Goal: Navigation & Orientation: Understand site structure

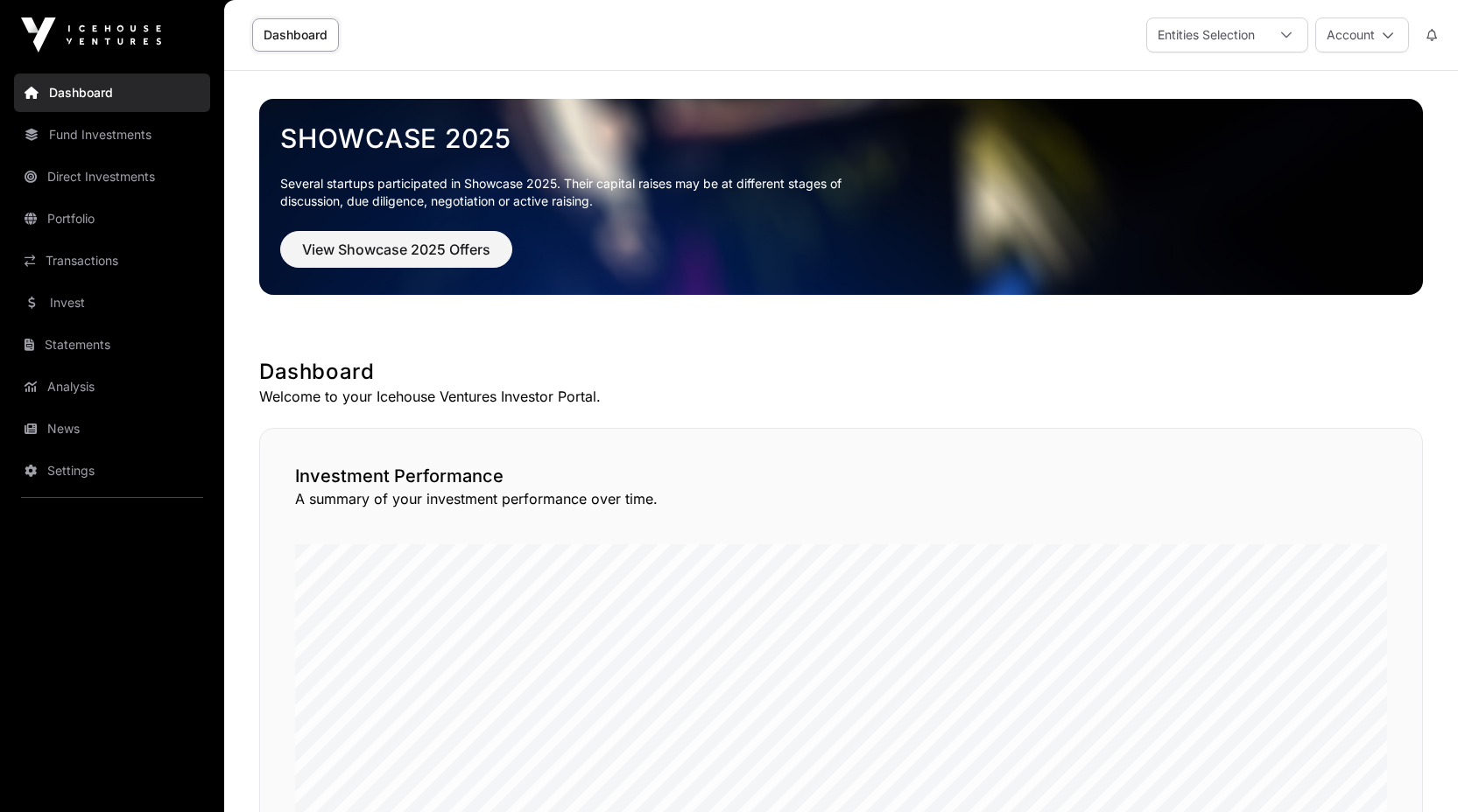
click at [82, 178] on link "Direct Investments" at bounding box center [111, 177] width 196 height 39
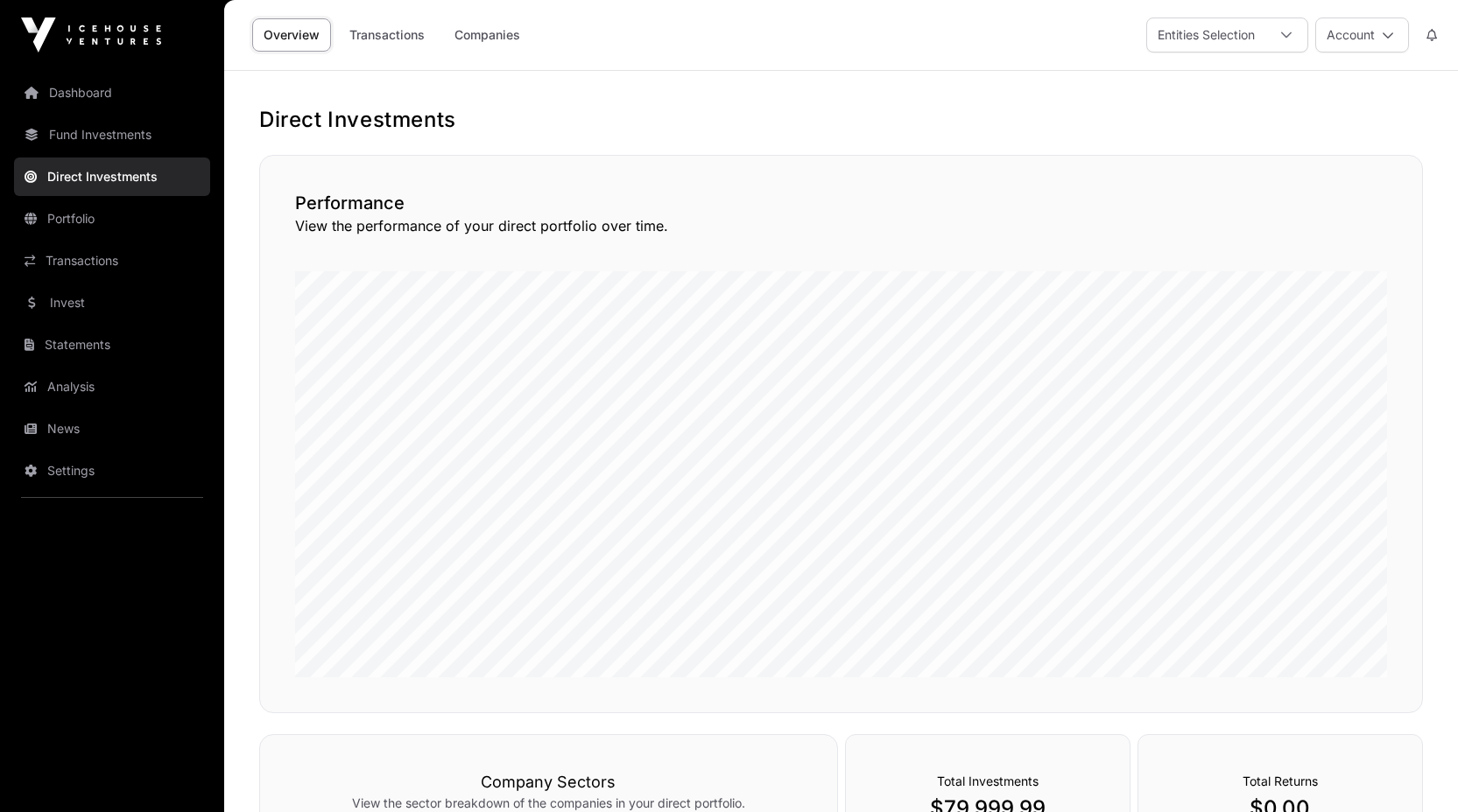
click at [81, 216] on link "Portfolio" at bounding box center [111, 219] width 196 height 39
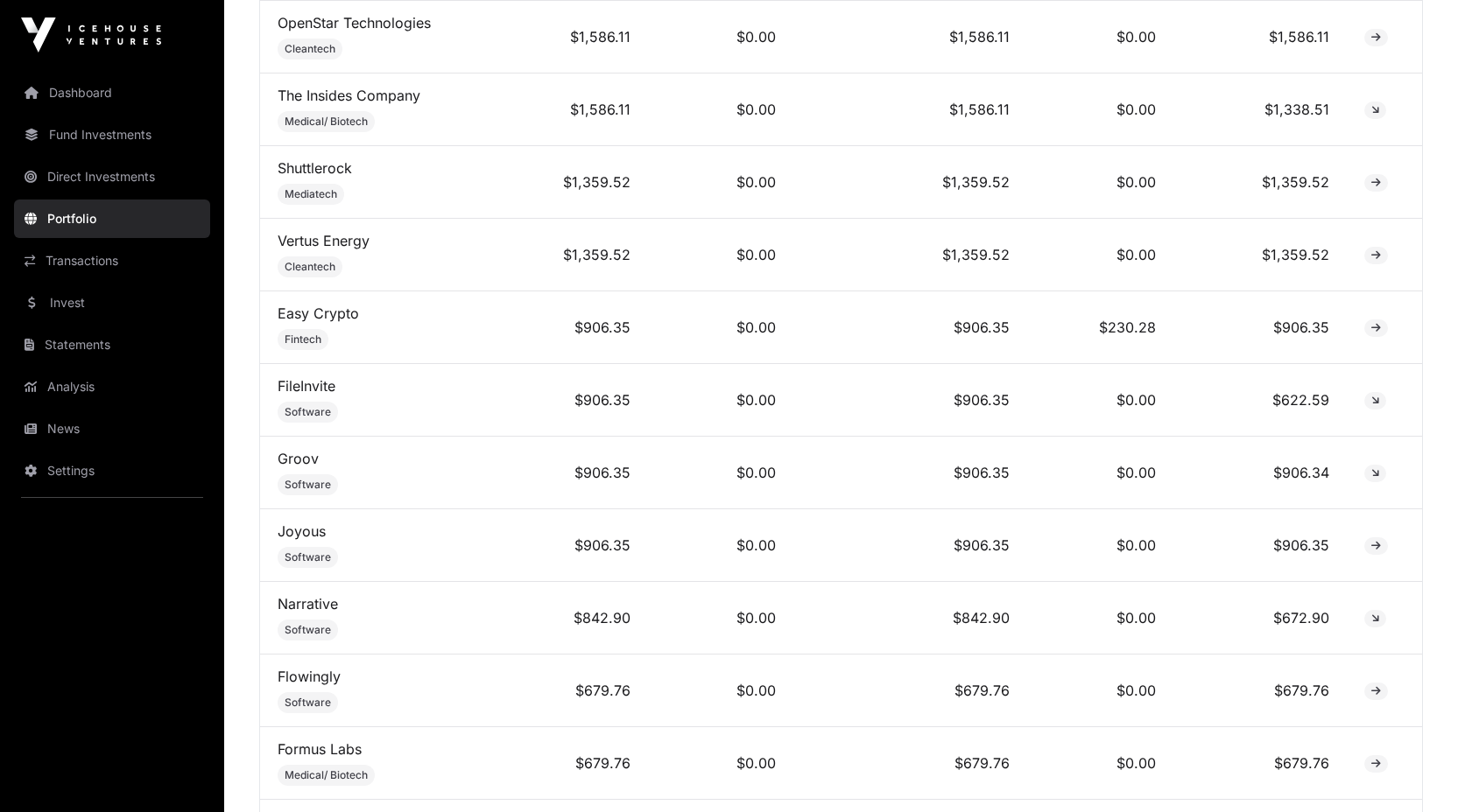
scroll to position [2046, 0]
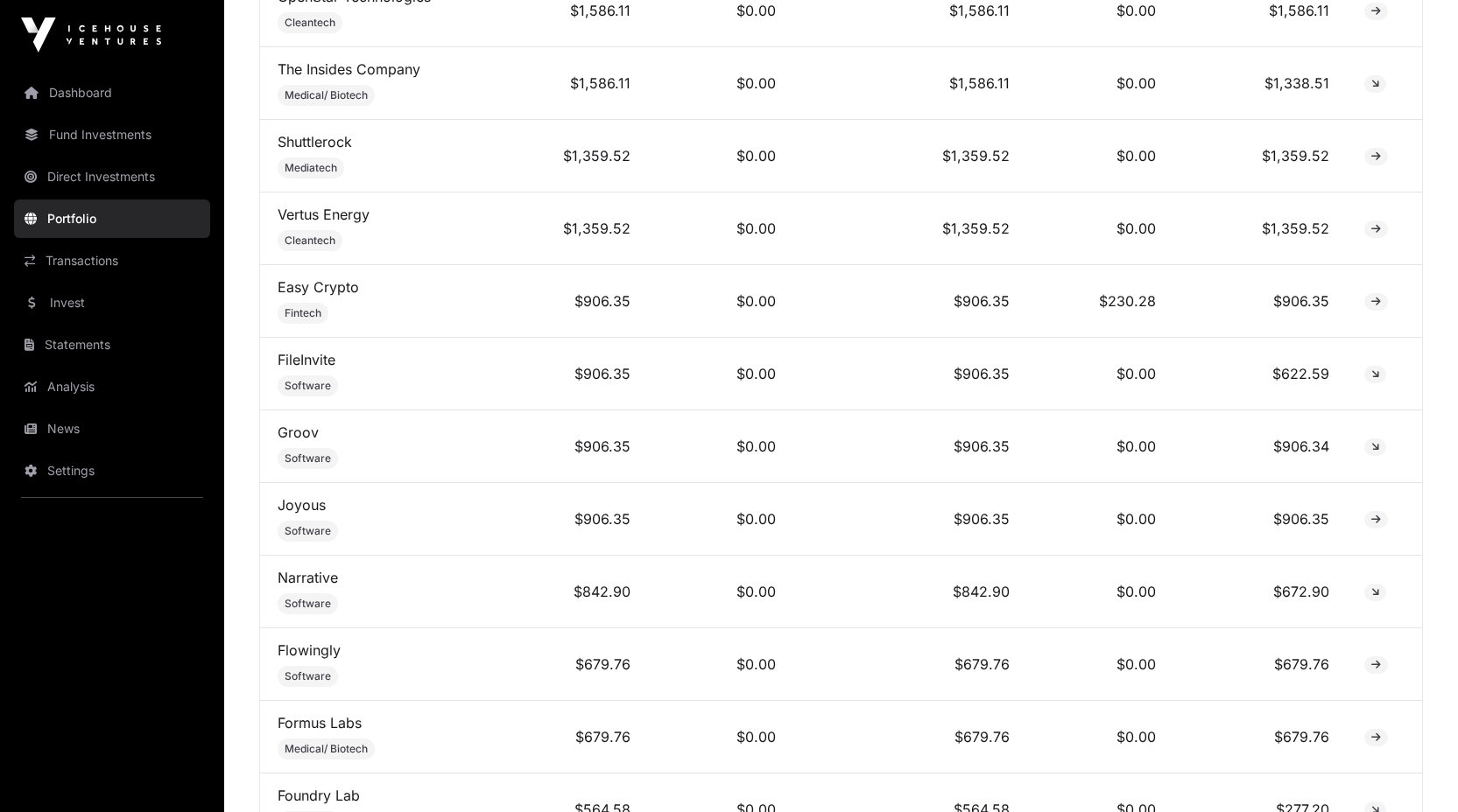
click at [57, 269] on link "Transactions" at bounding box center [111, 261] width 196 height 39
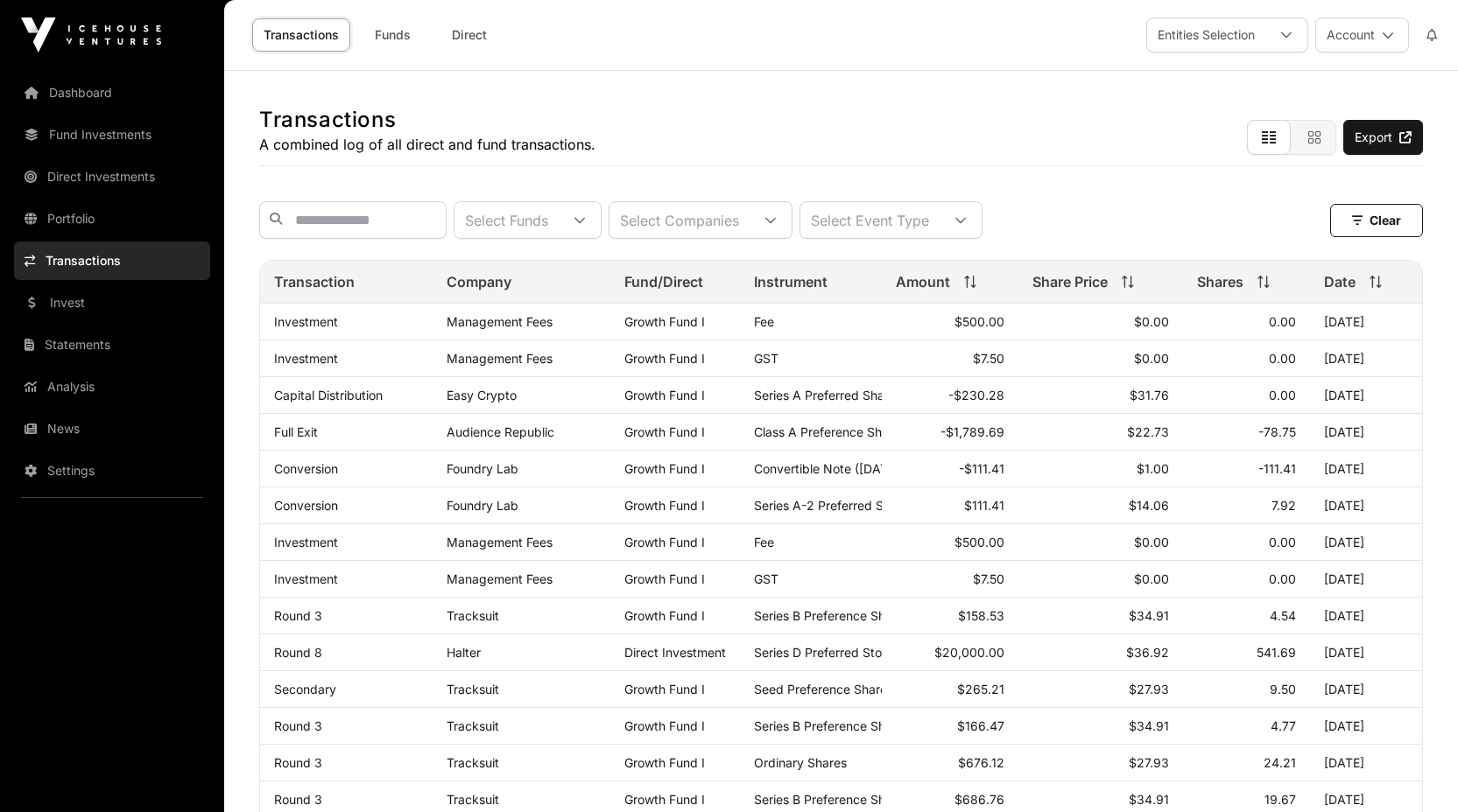
click at [76, 331] on link "Statements" at bounding box center [111, 345] width 196 height 39
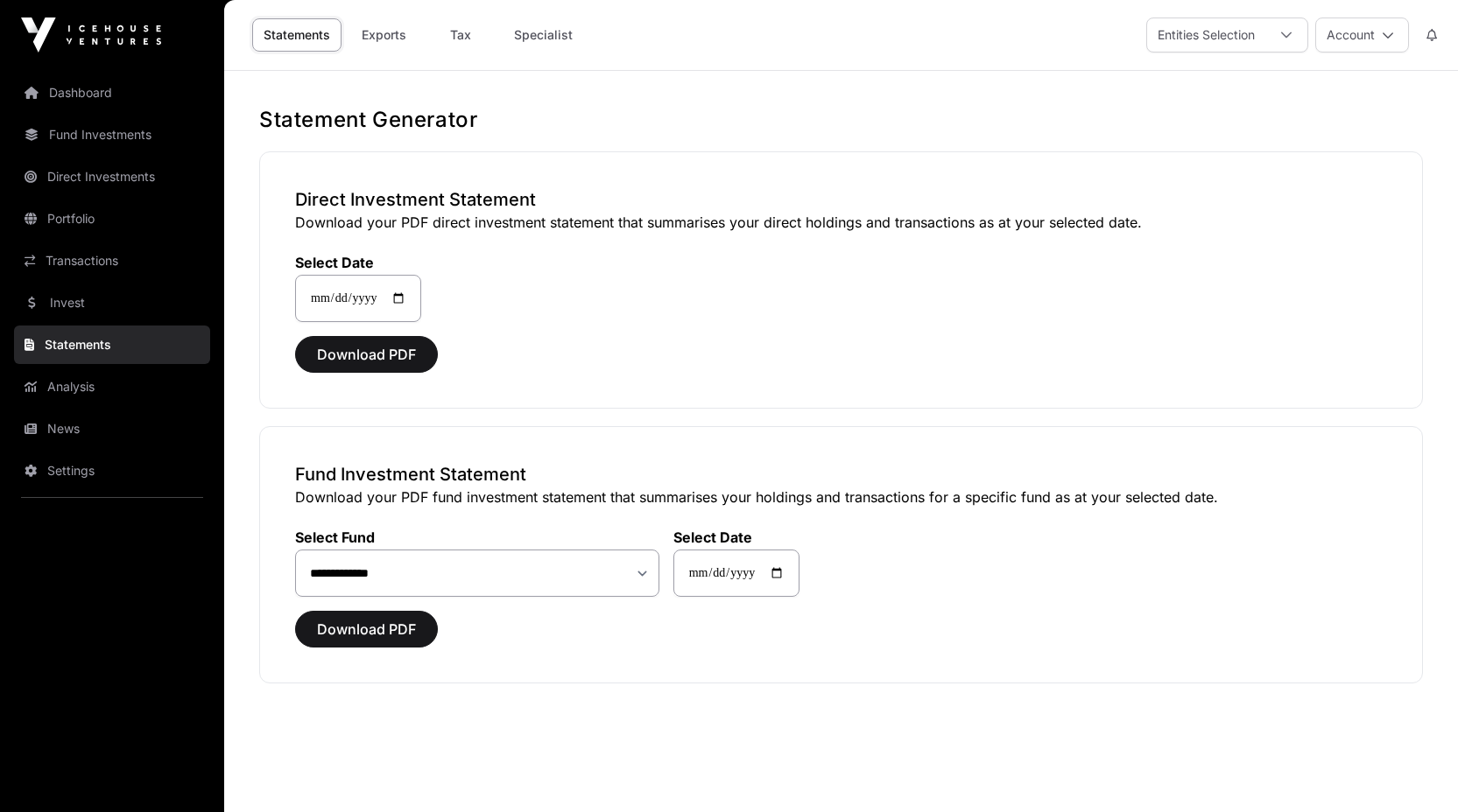
click at [91, 381] on link "Analysis" at bounding box center [111, 387] width 196 height 39
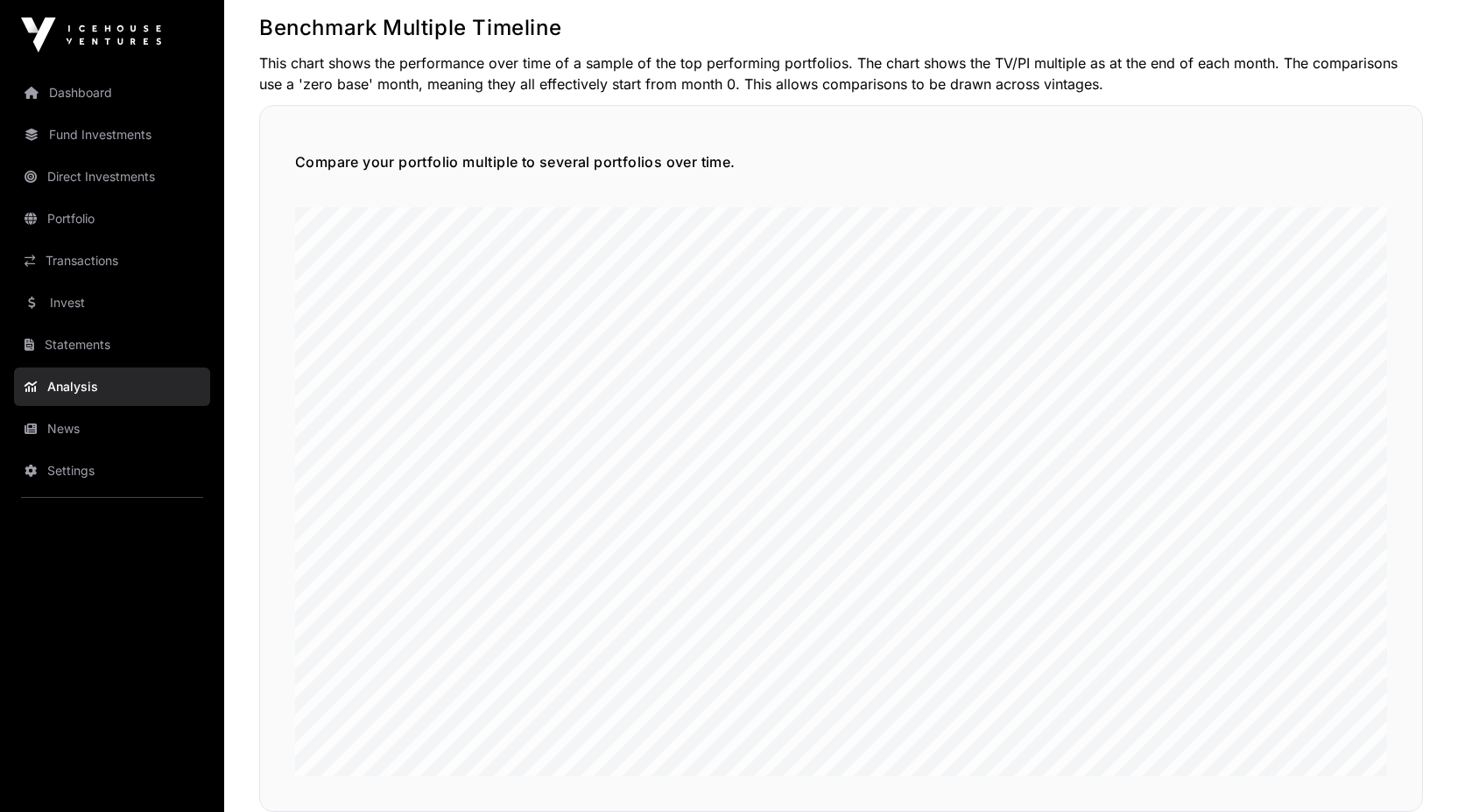
scroll to position [4260, 0]
